Goal: Information Seeking & Learning: Compare options

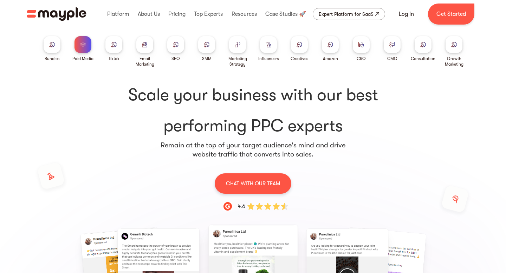
click at [206, 46] on img at bounding box center [207, 44] width 6 height 5
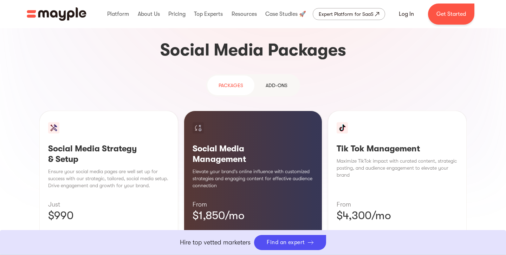
scroll to position [646, 0]
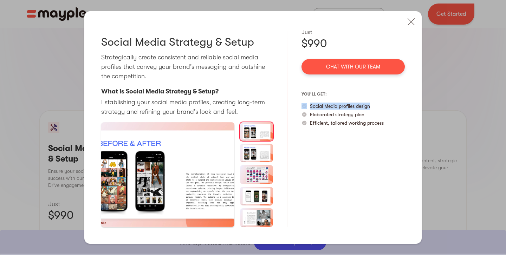
drag, startPoint x: 375, startPoint y: 105, endPoint x: 304, endPoint y: 105, distance: 70.3
click at [304, 105] on div "Social Media profiles design" at bounding box center [353, 106] width 103 height 7
drag, startPoint x: 368, startPoint y: 115, endPoint x: 308, endPoint y: 115, distance: 59.4
click at [308, 115] on div "Elaborated strategy plan" at bounding box center [353, 114] width 103 height 7
drag, startPoint x: 391, startPoint y: 123, endPoint x: 308, endPoint y: 125, distance: 83.0
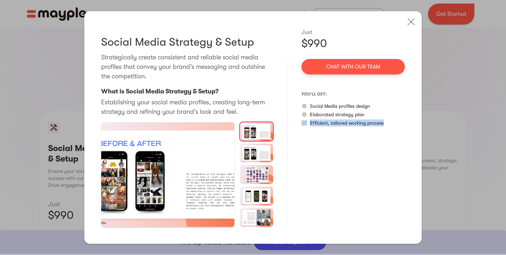
click at [308, 125] on div "Efficient, tailored working process" at bounding box center [353, 122] width 103 height 7
click at [410, 24] on img at bounding box center [410, 21] width 15 height 15
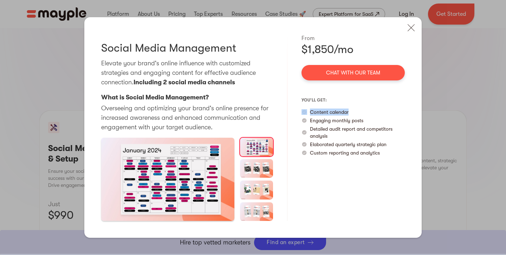
drag, startPoint x: 352, startPoint y: 112, endPoint x: 308, endPoint y: 110, distance: 44.7
click at [308, 110] on div "Content calendar" at bounding box center [353, 112] width 103 height 7
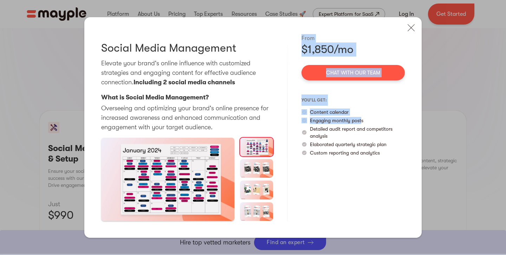
drag, startPoint x: 362, startPoint y: 121, endPoint x: 293, endPoint y: 116, distance: 68.7
click at [293, 116] on div "Social Media Management Elevate your brand's online influence with customized s…" at bounding box center [252, 127] width 337 height 221
click at [334, 117] on p "Engaging monthly posts" at bounding box center [336, 120] width 53 height 7
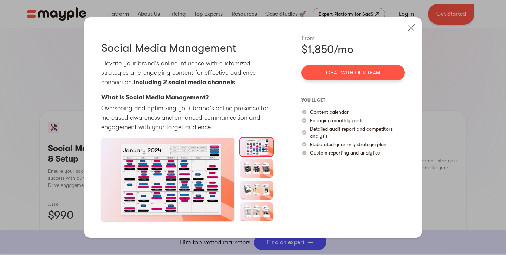
click at [335, 120] on p "Engaging monthly posts" at bounding box center [336, 120] width 53 height 7
click at [335, 119] on p "Engaging monthly posts" at bounding box center [336, 120] width 53 height 7
drag, startPoint x: 332, startPoint y: 136, endPoint x: 305, endPoint y: 131, distance: 26.9
click at [305, 131] on div "Detailed audit report and competitors analysis" at bounding box center [353, 132] width 103 height 14
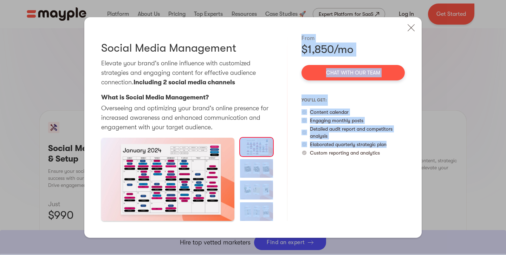
drag, startPoint x: 387, startPoint y: 146, endPoint x: 277, endPoint y: 142, distance: 110.4
click at [277, 142] on div "Social Media Management Elevate your brand's online influence with customized s…" at bounding box center [252, 127] width 337 height 221
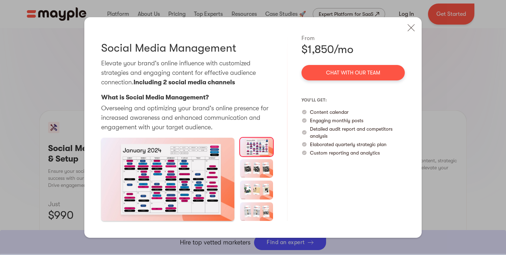
click at [351, 153] on p "Custom reporting and analytics" at bounding box center [345, 152] width 70 height 7
click at [352, 153] on p "Custom reporting and analytics" at bounding box center [345, 152] width 70 height 7
click at [372, 161] on div "From $1,850/mo Chat with our team you’ll get: Content calendar Engaging monthly…" at bounding box center [353, 127] width 103 height 187
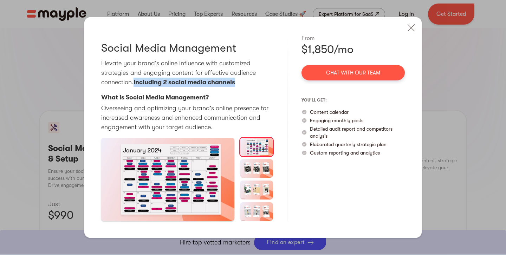
drag, startPoint x: 134, startPoint y: 83, endPoint x: 247, endPoint y: 88, distance: 114.0
click at [247, 88] on div "Social Media Management Elevate your brand's online influence with customized s…" at bounding box center [187, 127] width 172 height 187
click at [409, 28] on img at bounding box center [410, 27] width 15 height 15
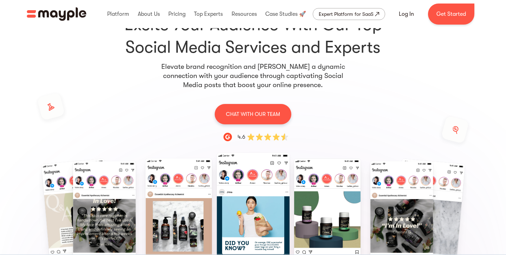
scroll to position [0, 0]
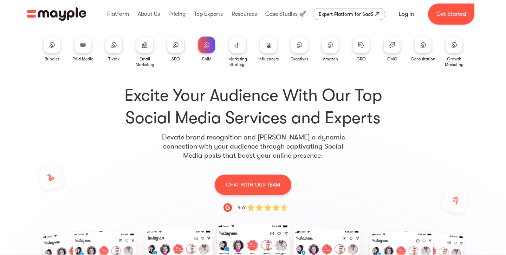
click at [91, 50] on link "Paid Media" at bounding box center [82, 49] width 21 height 25
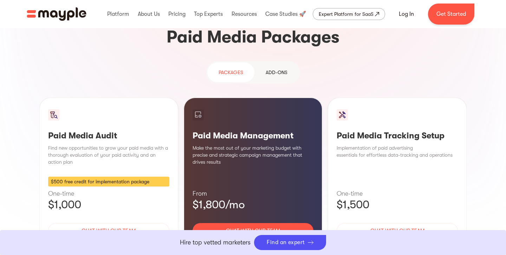
scroll to position [640, 0]
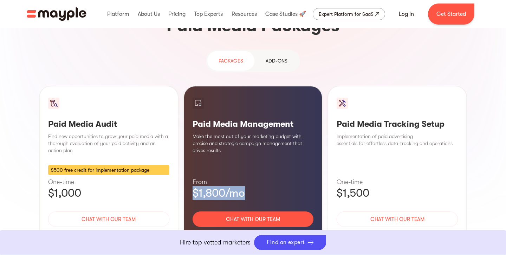
drag, startPoint x: 262, startPoint y: 144, endPoint x: 181, endPoint y: 137, distance: 81.8
click at [181, 137] on div "Paid Media Audit Find new opportunities to grow your paid media with a thorough…" at bounding box center [252, 172] width 427 height 173
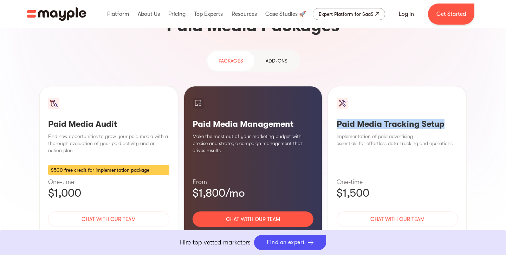
drag, startPoint x: 330, startPoint y: 69, endPoint x: 431, endPoint y: 108, distance: 109.0
click at [451, 86] on div "Paid Media Tracking Setup Implementation of paid advertising essentials for eff…" at bounding box center [397, 172] width 139 height 173
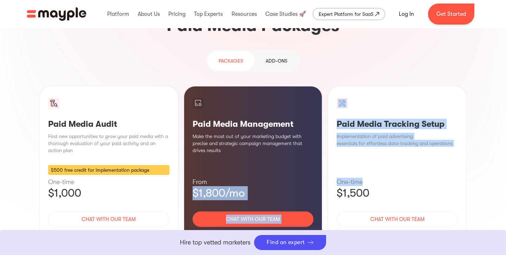
drag, startPoint x: 368, startPoint y: 129, endPoint x: 341, endPoint y: 126, distance: 27.2
click at [324, 125] on div "Paid Media Audit Find new opportunities to grow your paid media with a thorough…" at bounding box center [252, 172] width 427 height 173
click at [345, 178] on p "One-time" at bounding box center [397, 182] width 121 height 8
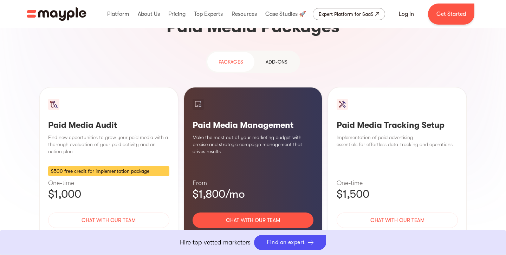
click at [371, 187] on p "$1,500" at bounding box center [397, 194] width 121 height 14
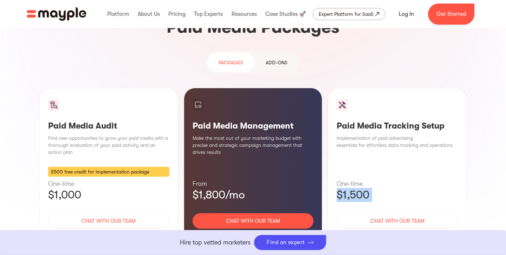
click at [398, 188] on p "$1,500" at bounding box center [397, 195] width 121 height 14
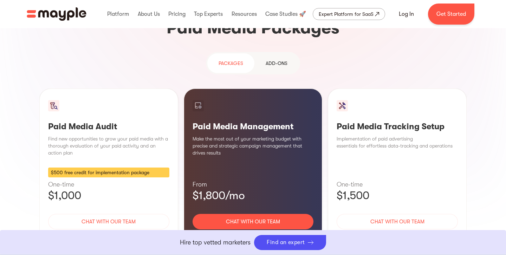
click at [249, 235] on div "Learn More" at bounding box center [253, 242] width 121 height 15
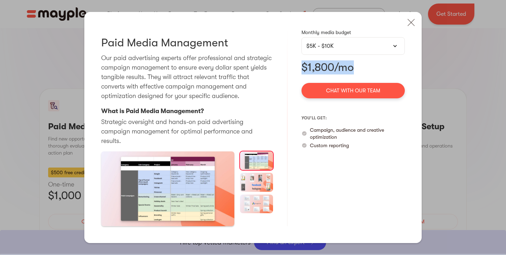
drag, startPoint x: 373, startPoint y: 74, endPoint x: 298, endPoint y: 70, distance: 74.2
click at [298, 70] on div "Paid Media Management Our paid advertising experts offer professional and strat…" at bounding box center [252, 127] width 337 height 231
click at [350, 50] on div "$5K - $10K" at bounding box center [352, 46] width 93 height 8
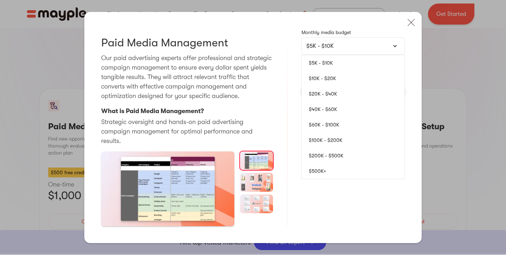
click at [296, 71] on div "Paid Media Management Our paid advertising experts offer professional and strat…" at bounding box center [252, 127] width 337 height 231
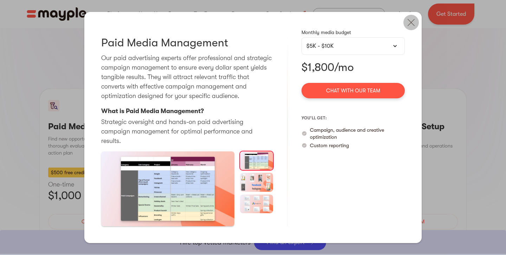
click at [409, 30] on img at bounding box center [410, 22] width 15 height 15
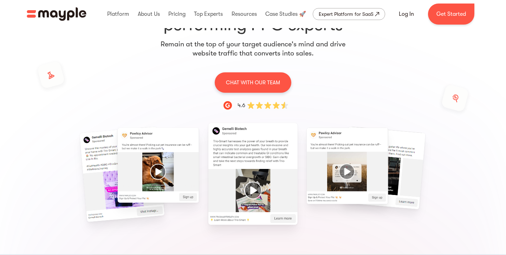
scroll to position [0, 0]
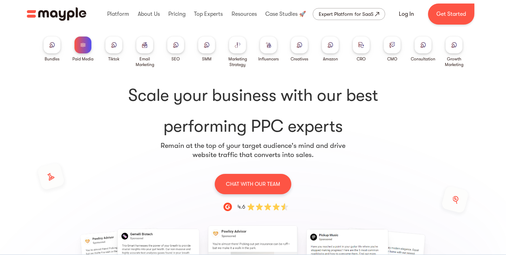
click at [206, 44] on img at bounding box center [207, 44] width 6 height 5
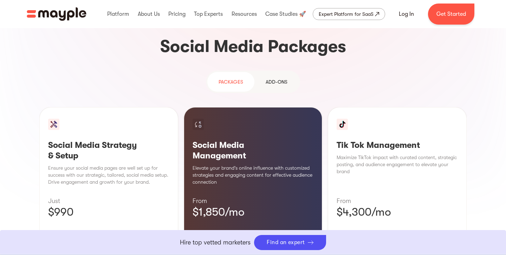
scroll to position [655, 0]
